Goal: Task Accomplishment & Management: Complete application form

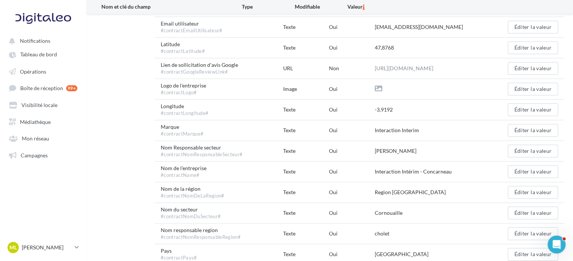
scroll to position [413, 0]
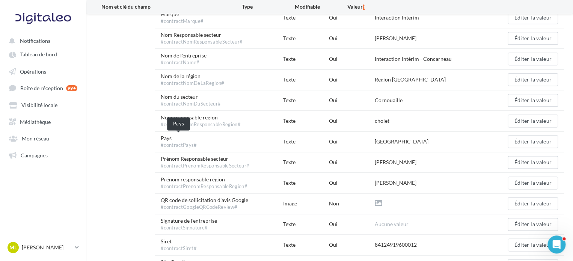
click at [166, 139] on span "Pays #contractPays#" at bounding box center [179, 142] width 36 height 14
click at [176, 120] on span "Nom responsable region #contractNomResponsableRegion#" at bounding box center [201, 121] width 80 height 14
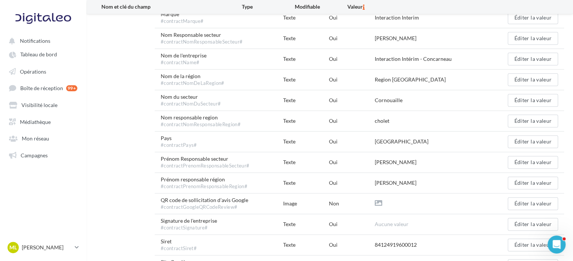
click at [176, 120] on span "Nom responsable region #contractNomResponsableRegion#" at bounding box center [201, 121] width 80 height 14
click at [176, 93] on span "Nom du secteur #contractNomDuSecteur#" at bounding box center [191, 100] width 60 height 14
click at [176, 98] on span "Nom du secteur #contractNomDuSecteur#" at bounding box center [191, 100] width 60 height 14
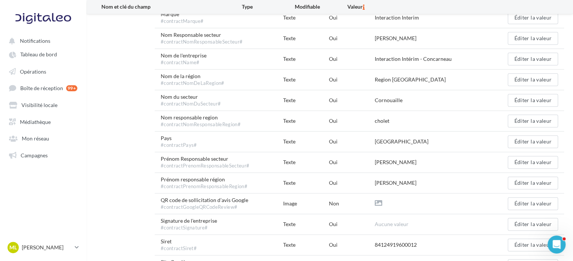
click at [176, 98] on span "Nom du secteur #contractNomDuSecteur#" at bounding box center [191, 100] width 60 height 14
click at [177, 80] on div "#contractNomDeLaRegion#" at bounding box center [193, 83] width 64 height 7
click at [177, 73] on span "Nom de la région #contractNomDeLaRegion#" at bounding box center [193, 80] width 64 height 14
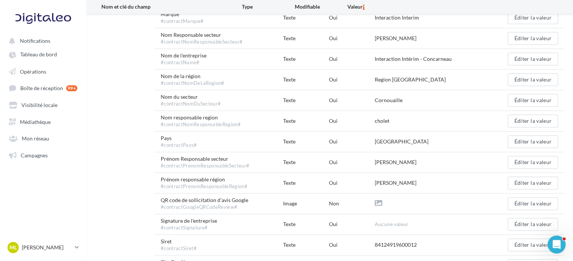
click at [176, 76] on span "Nom de la région #contractNomDeLaRegion#" at bounding box center [193, 80] width 64 height 14
